Goal: Task Accomplishment & Management: Complete application form

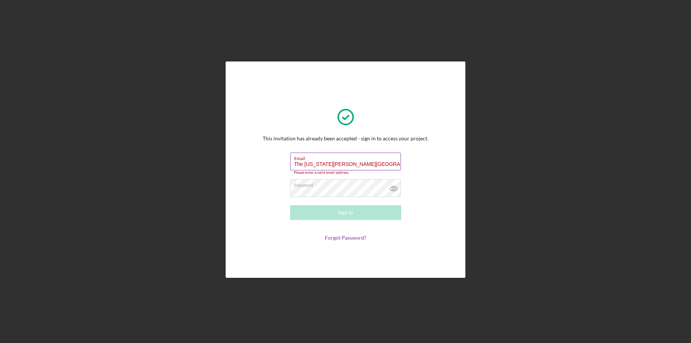
click at [338, 160] on label "Email" at bounding box center [347, 157] width 107 height 8
click at [338, 160] on input "The [US_STATE][PERSON_NAME][GEOGRAPHIC_DATA]" at bounding box center [345, 162] width 111 height 18
drag, startPoint x: 350, startPoint y: 163, endPoint x: 291, endPoint y: 168, distance: 59.1
click at [291, 168] on input "The [US_STATE][PERSON_NAME][GEOGRAPHIC_DATA]" at bounding box center [345, 162] width 111 height 18
type input "[EMAIL_ADDRESS][DOMAIN_NAME]"
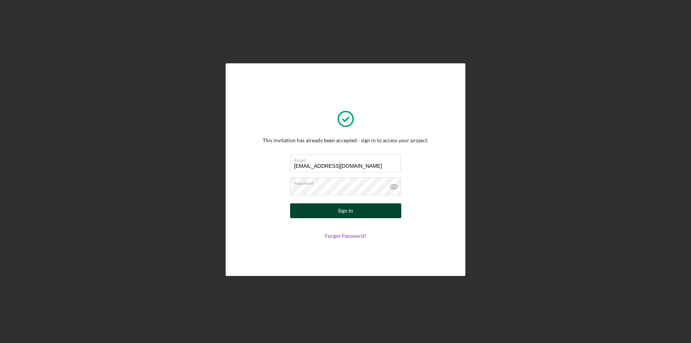
click at [325, 213] on button "Sign In" at bounding box center [345, 210] width 111 height 15
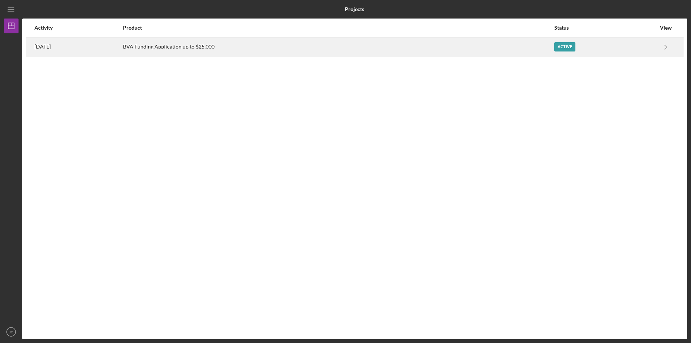
click at [563, 47] on div "Active" at bounding box center [564, 46] width 21 height 9
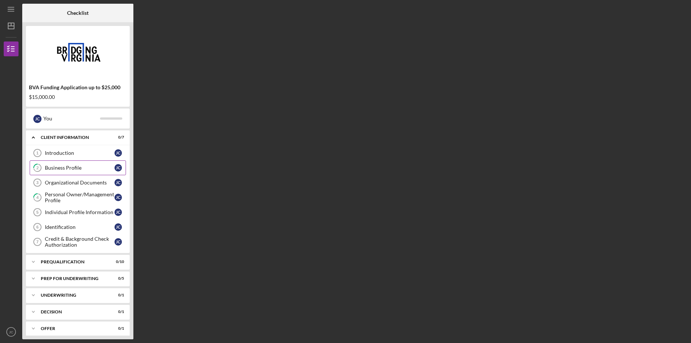
click at [72, 168] on div "Business Profile" at bounding box center [80, 168] width 70 height 6
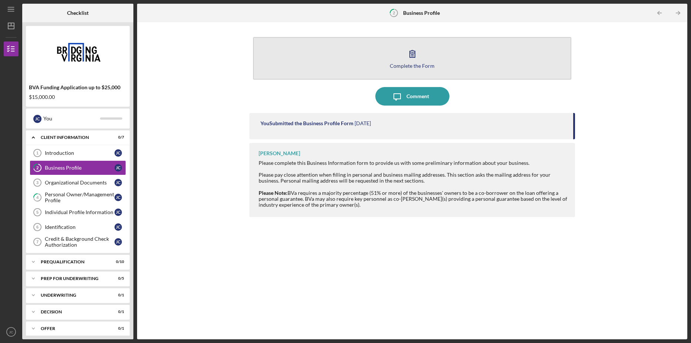
click at [414, 51] on icon "button" at bounding box center [412, 53] width 19 height 19
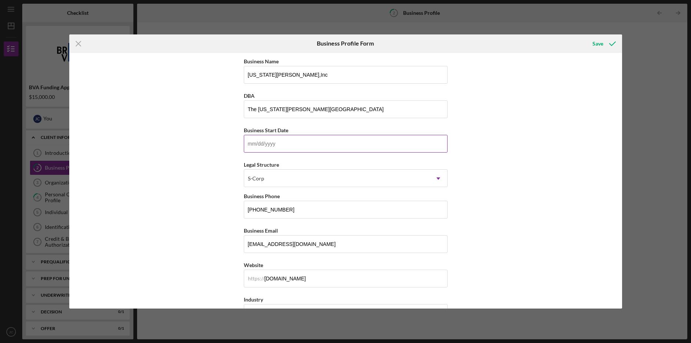
click at [288, 144] on input "Business Start Date" at bounding box center [346, 144] width 204 height 18
